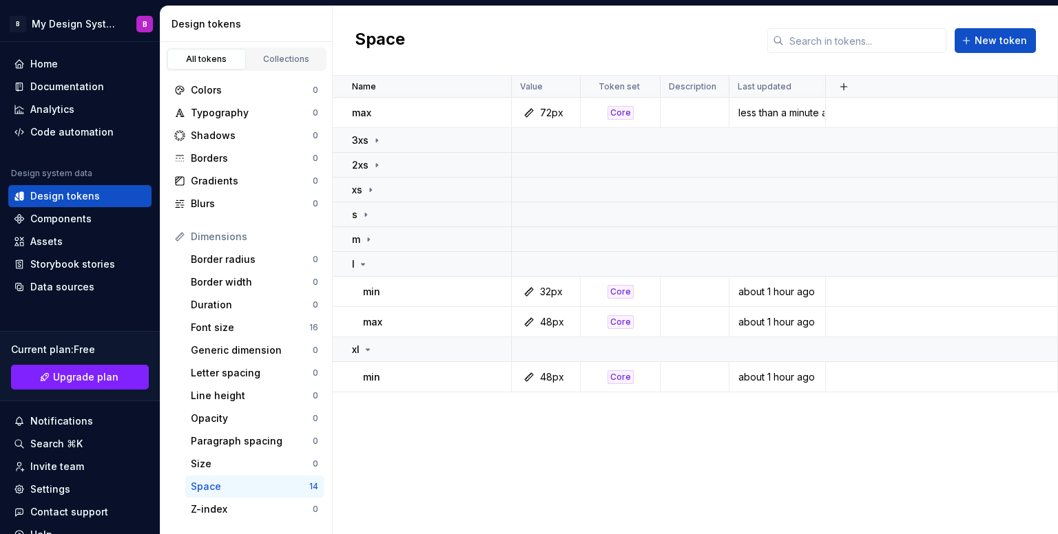
scroll to position [219, 0]
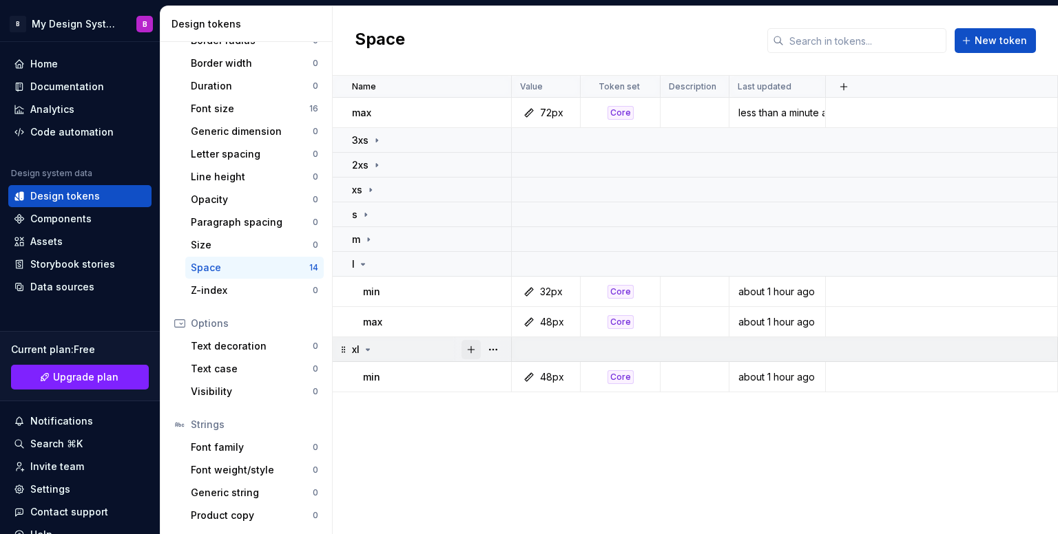
click at [468, 355] on button "button" at bounding box center [470, 349] width 19 height 19
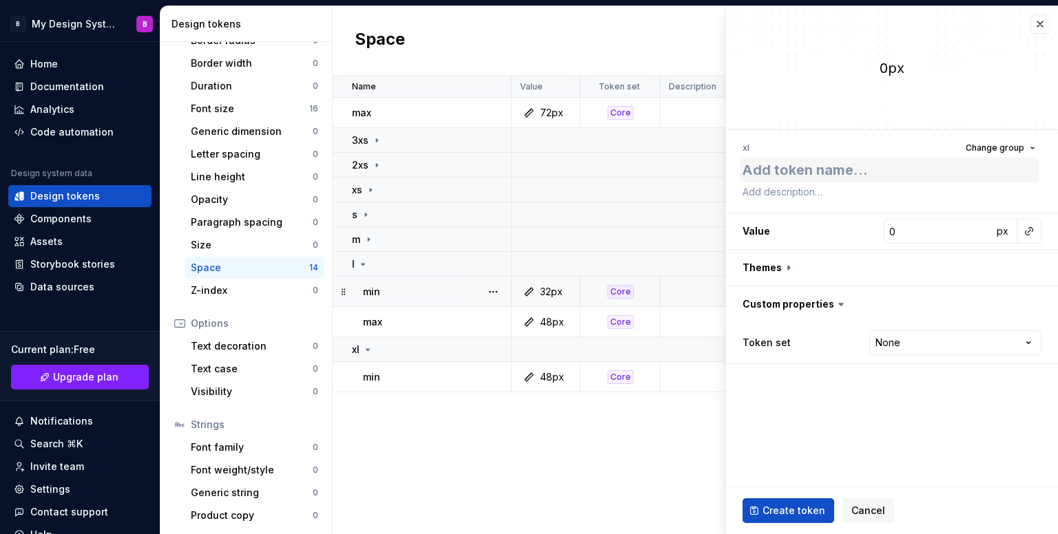
type textarea "*"
type textarea "m"
type textarea "*"
type textarea "ma"
type textarea "*"
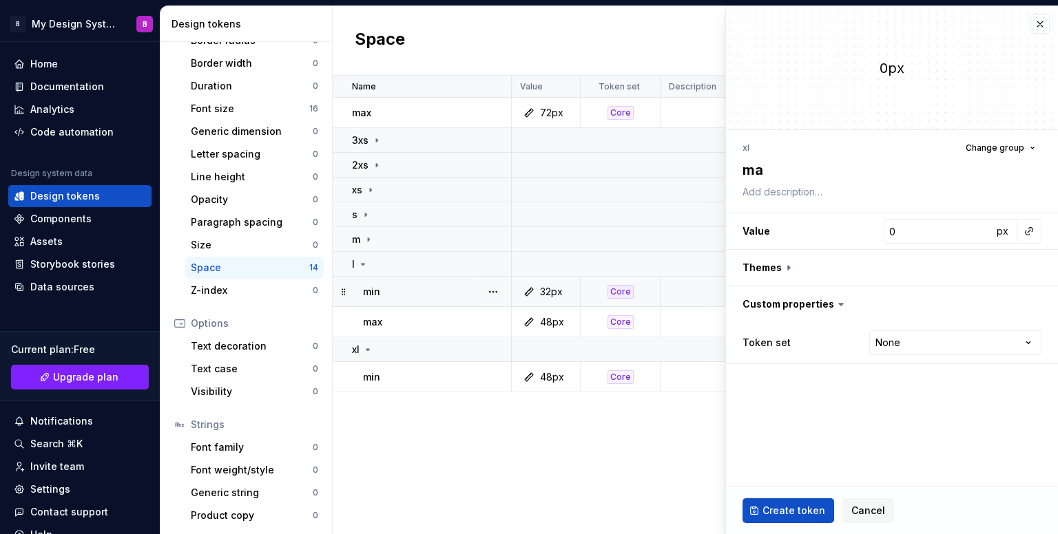
type textarea "max"
type textarea "*"
type textarea "max"
click at [928, 233] on input "0" at bounding box center [937, 231] width 109 height 25
type textarea "*"
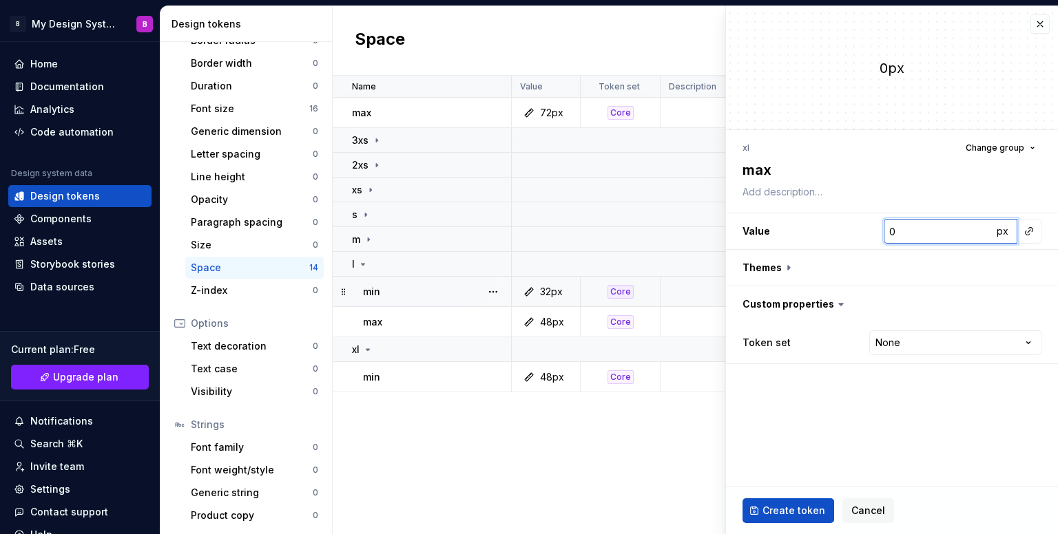
type input "7"
type textarea "*"
type input "72"
click at [908, 350] on html "B My Design System B Home Documentation Analytics Code automation Design system…" at bounding box center [529, 267] width 1058 height 534
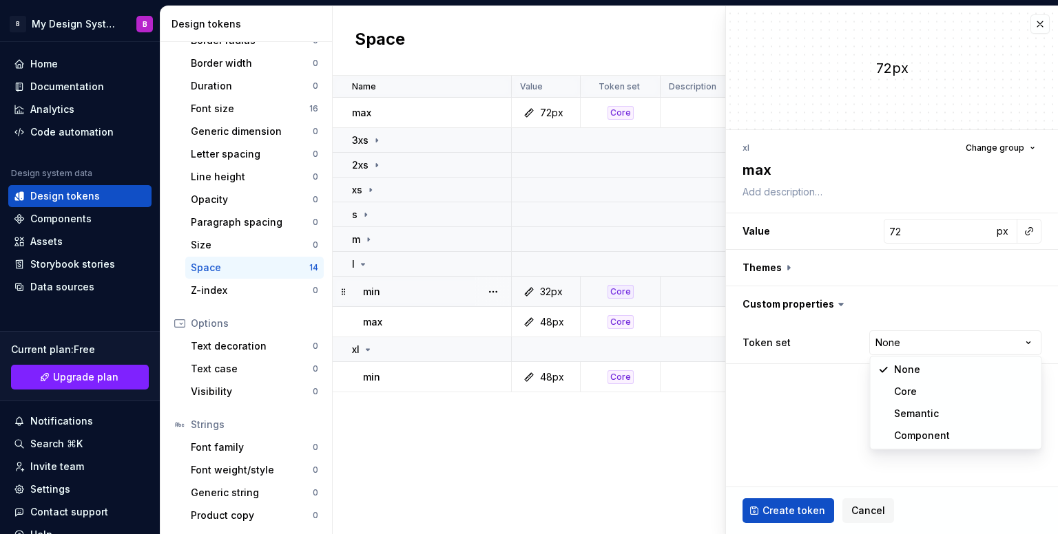
select select "**********"
click at [793, 515] on span "Create token" at bounding box center [793, 511] width 63 height 14
type textarea "*"
type input "0"
